Goal: Task Accomplishment & Management: Complete application form

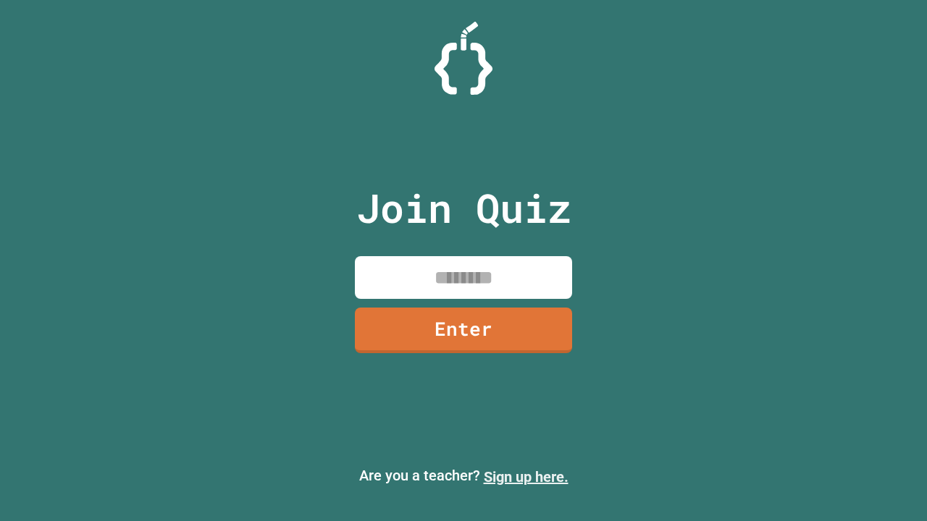
click at [526, 477] on link "Sign up here." at bounding box center [526, 476] width 85 height 17
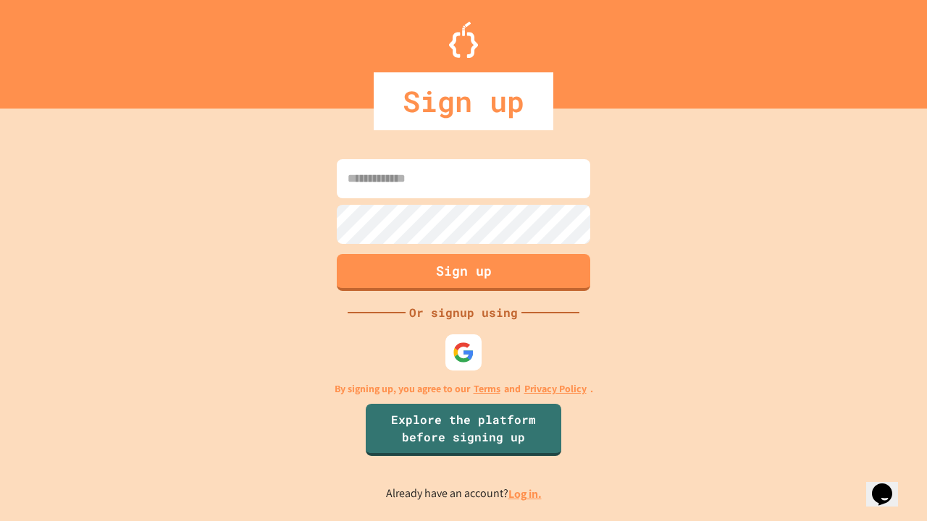
click at [526, 494] on link "Log in." at bounding box center [524, 494] width 33 height 15
